Goal: Information Seeking & Learning: Learn about a topic

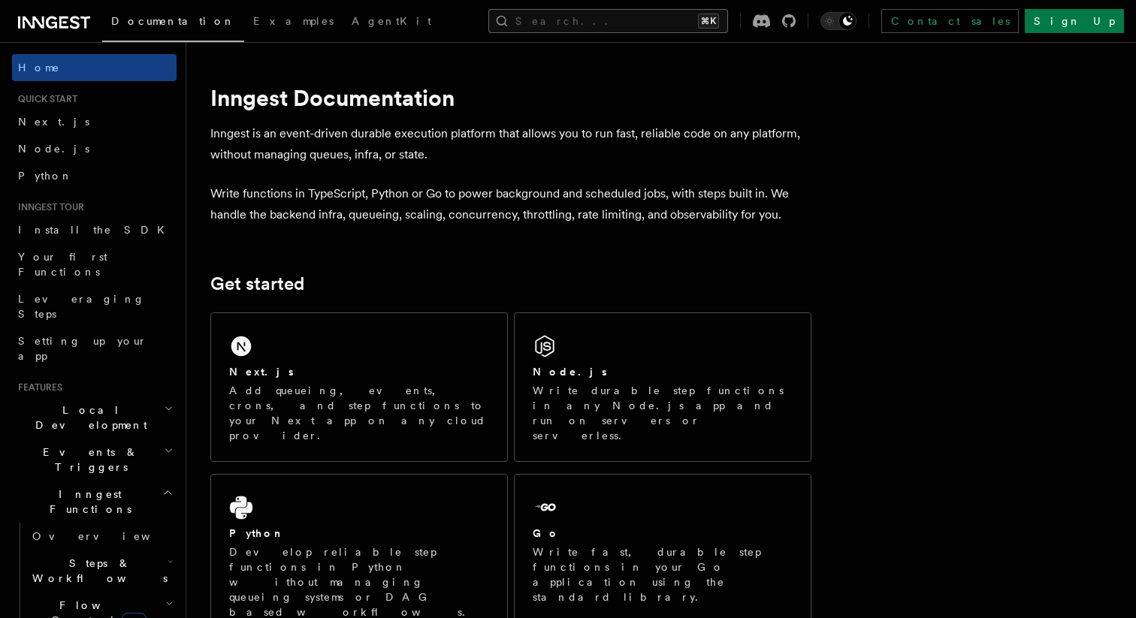
click at [677, 17] on button "Search... ⌘K" at bounding box center [608, 21] width 240 height 24
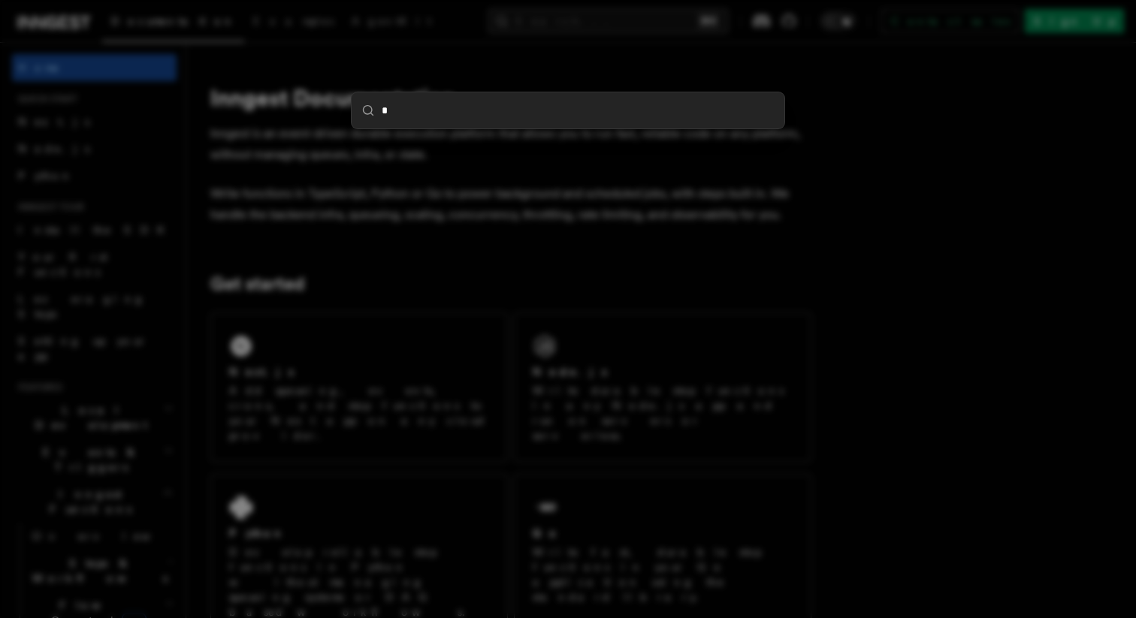
type input "**"
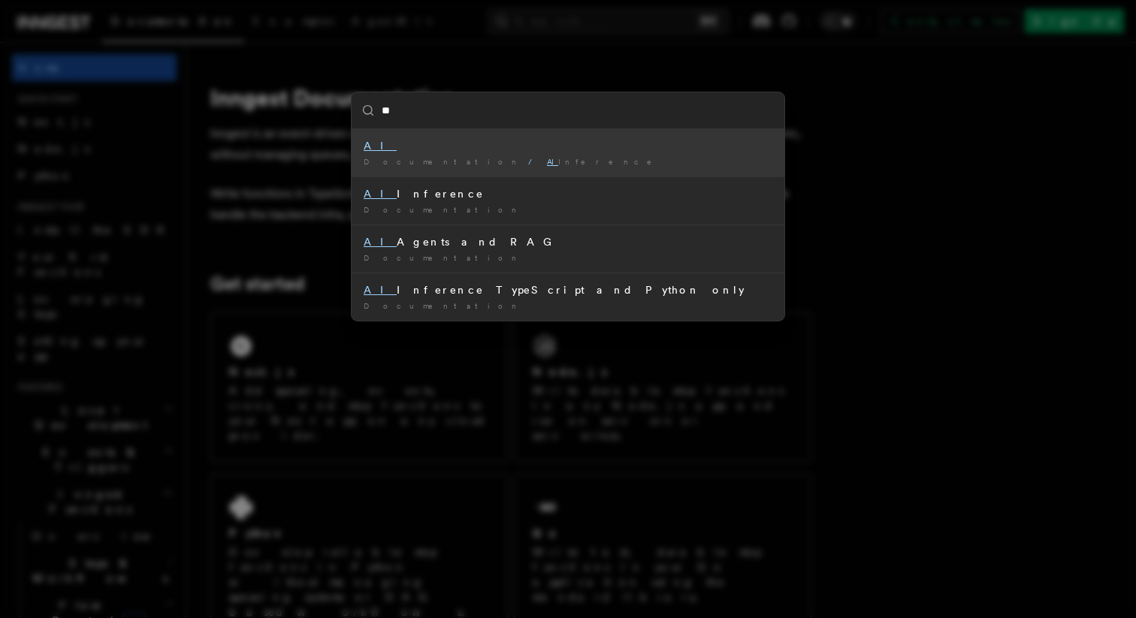
click at [366, 148] on mark "AI" at bounding box center [380, 146] width 33 height 12
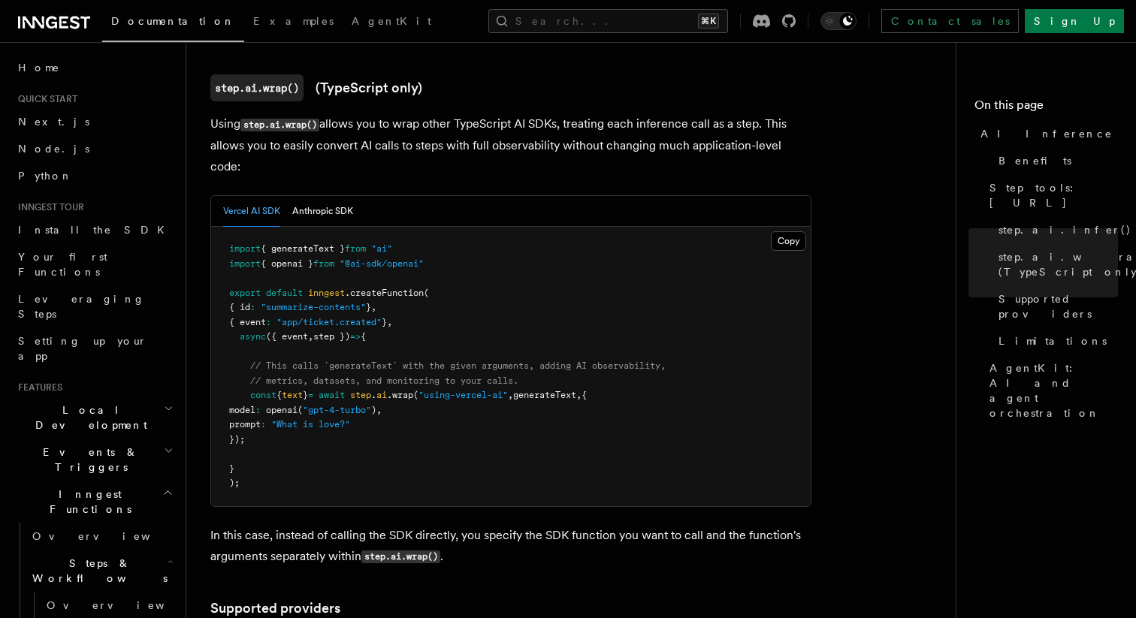
scroll to position [1456, 0]
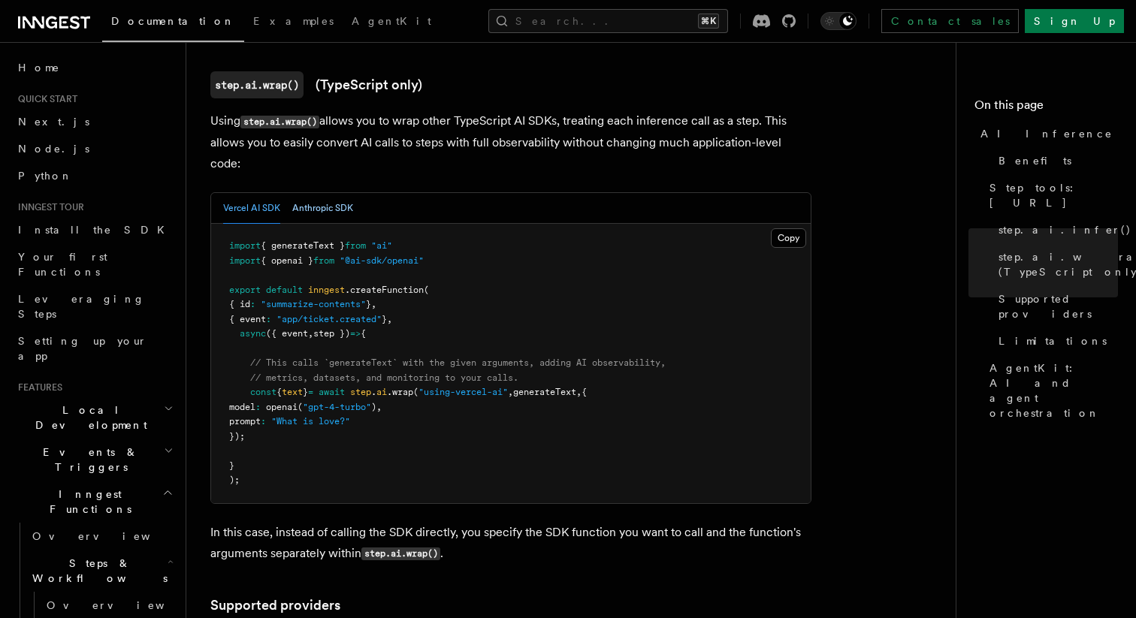
click at [318, 193] on button "Anthropic SDK" at bounding box center [322, 208] width 61 height 31
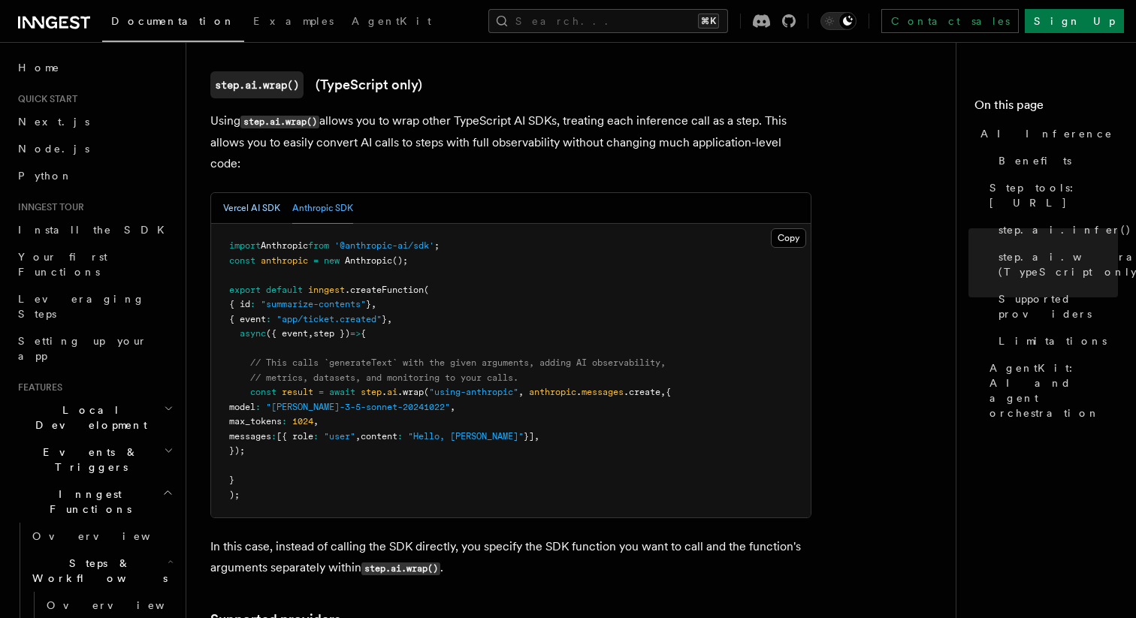
click at [267, 193] on button "Vercel AI SDK" at bounding box center [251, 208] width 57 height 31
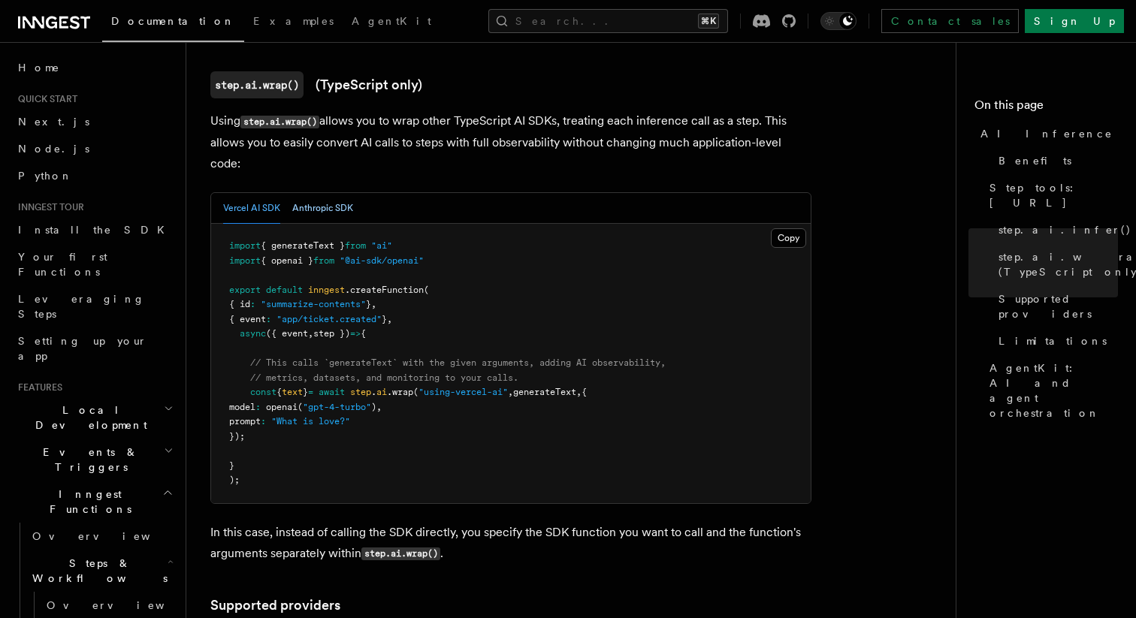
click at [305, 193] on button "Anthropic SDK" at bounding box center [322, 208] width 61 height 31
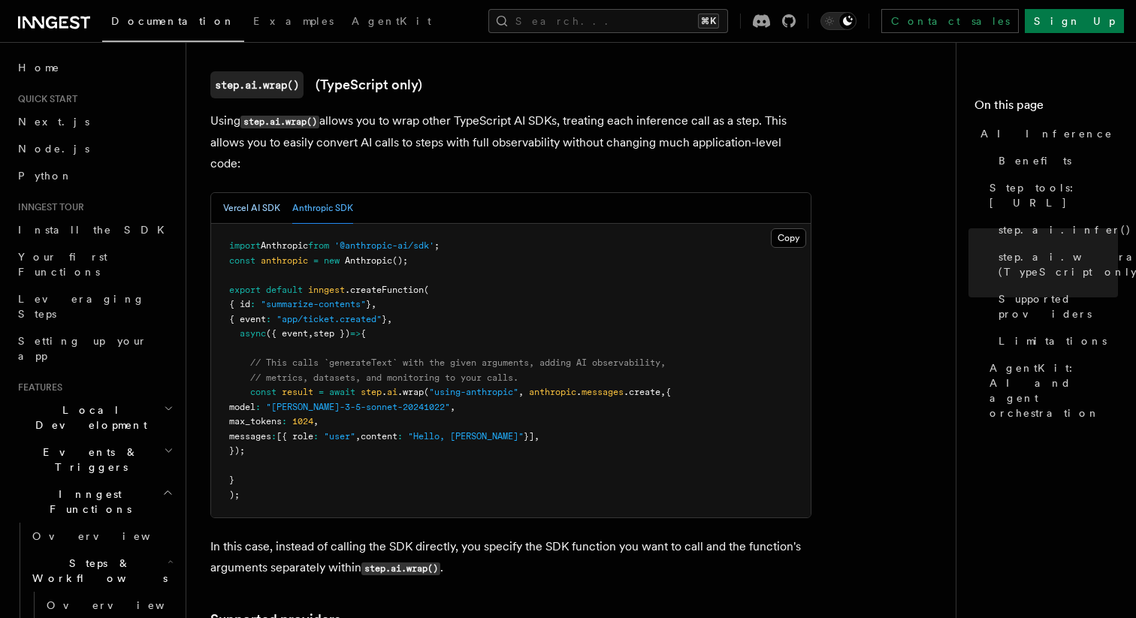
click at [257, 193] on button "Vercel AI SDK" at bounding box center [251, 208] width 57 height 31
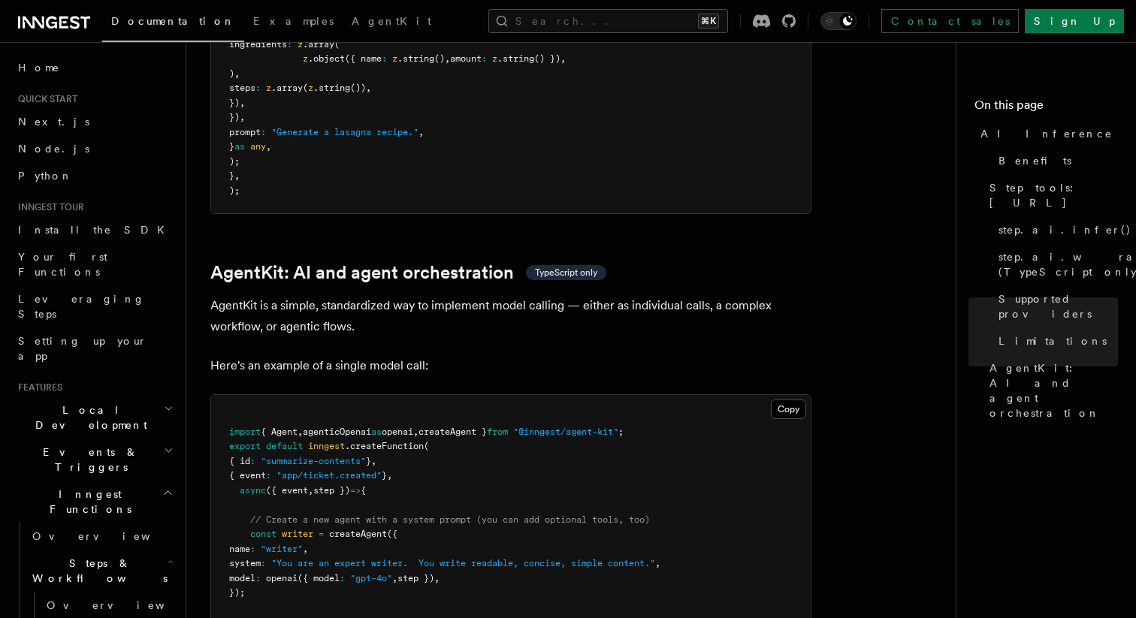
scroll to position [4601, 0]
